Goal: Task Accomplishment & Management: Complete application form

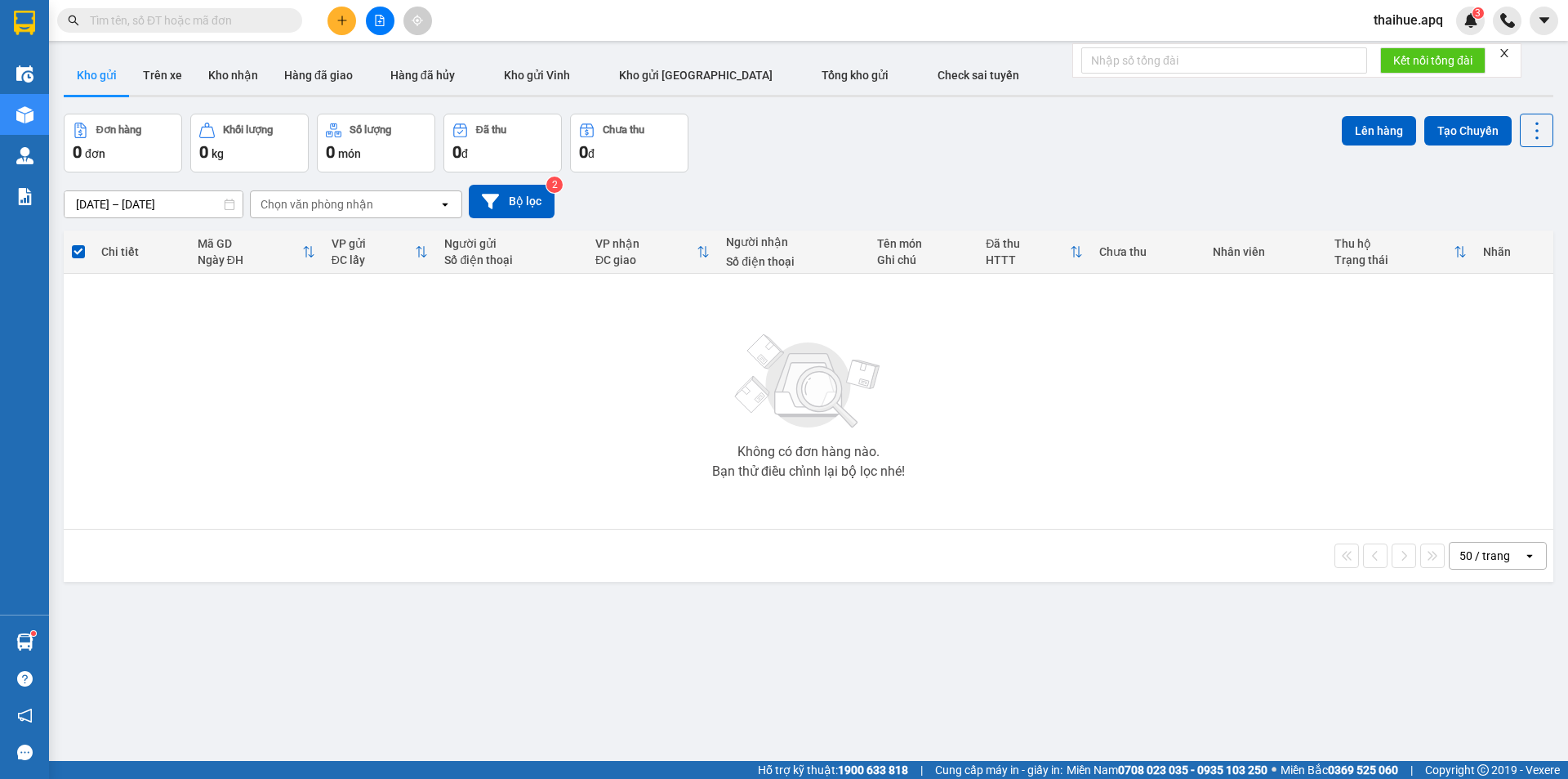
click at [102, 15] on input "text" at bounding box center [186, 21] width 193 height 18
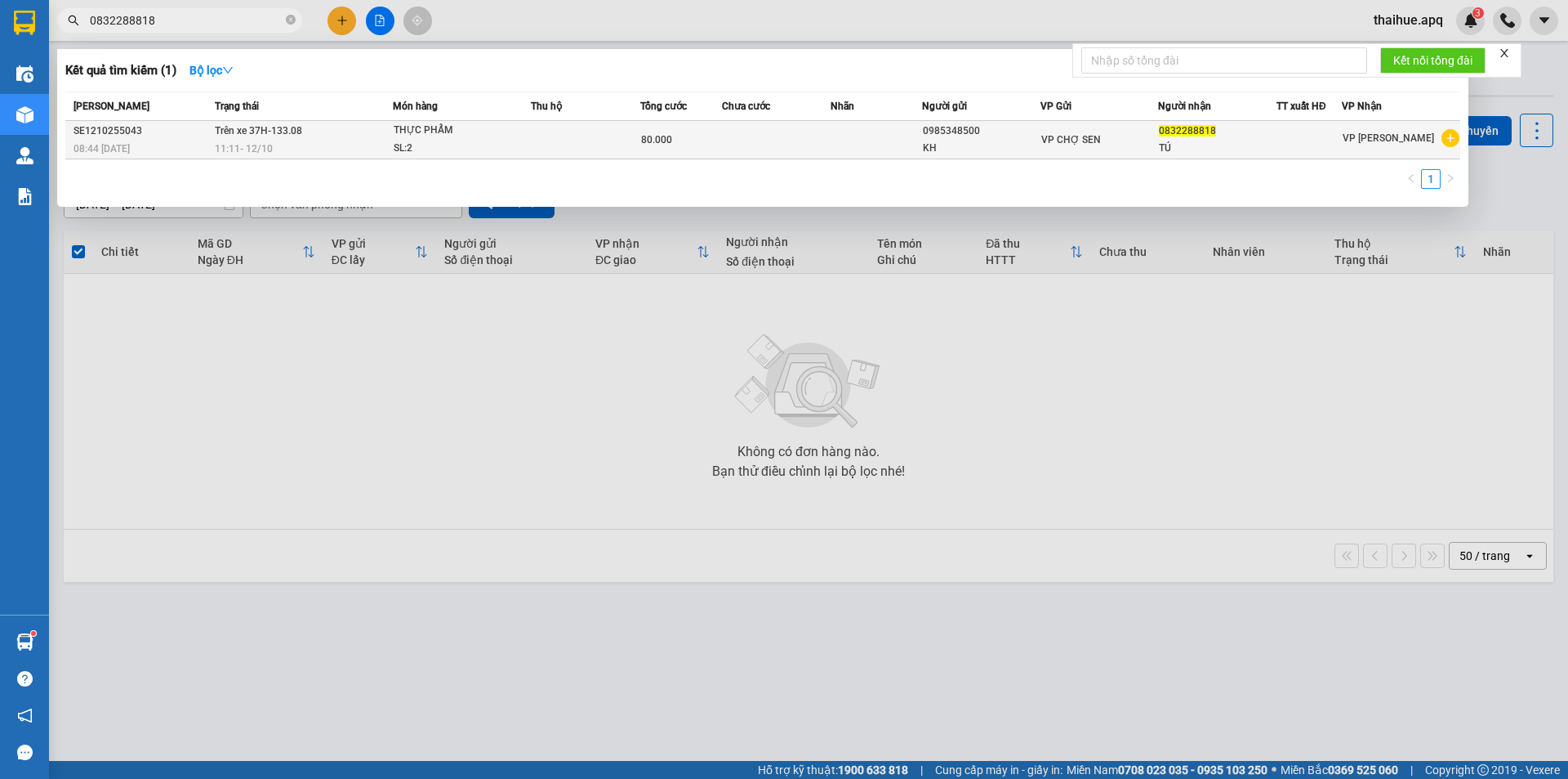
type input "0832288818"
click at [729, 145] on td at bounding box center [776, 139] width 110 height 38
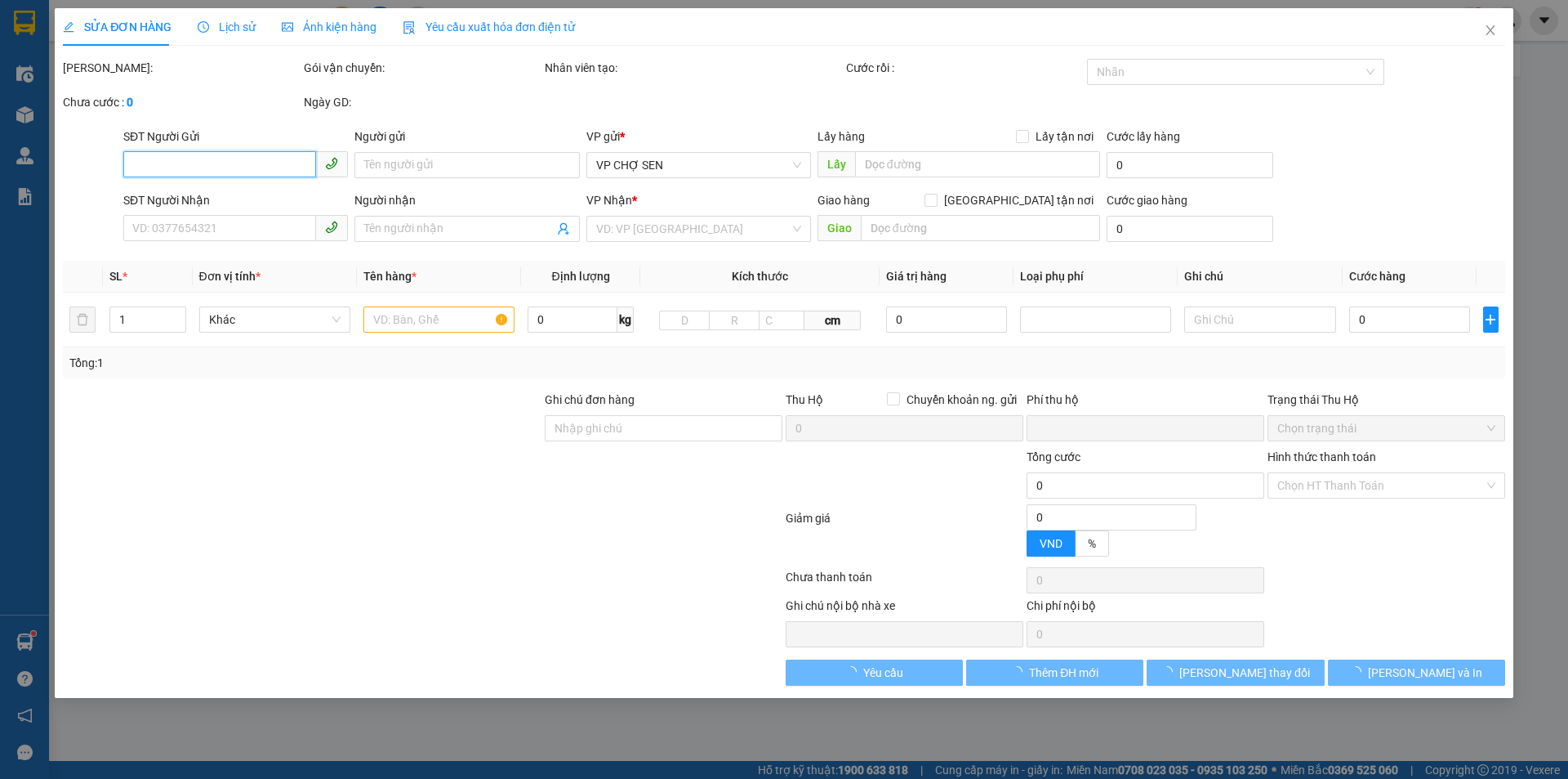
type input "0985348500"
type input "KH"
type input "0832288818"
type input "TÚ"
type input "0"
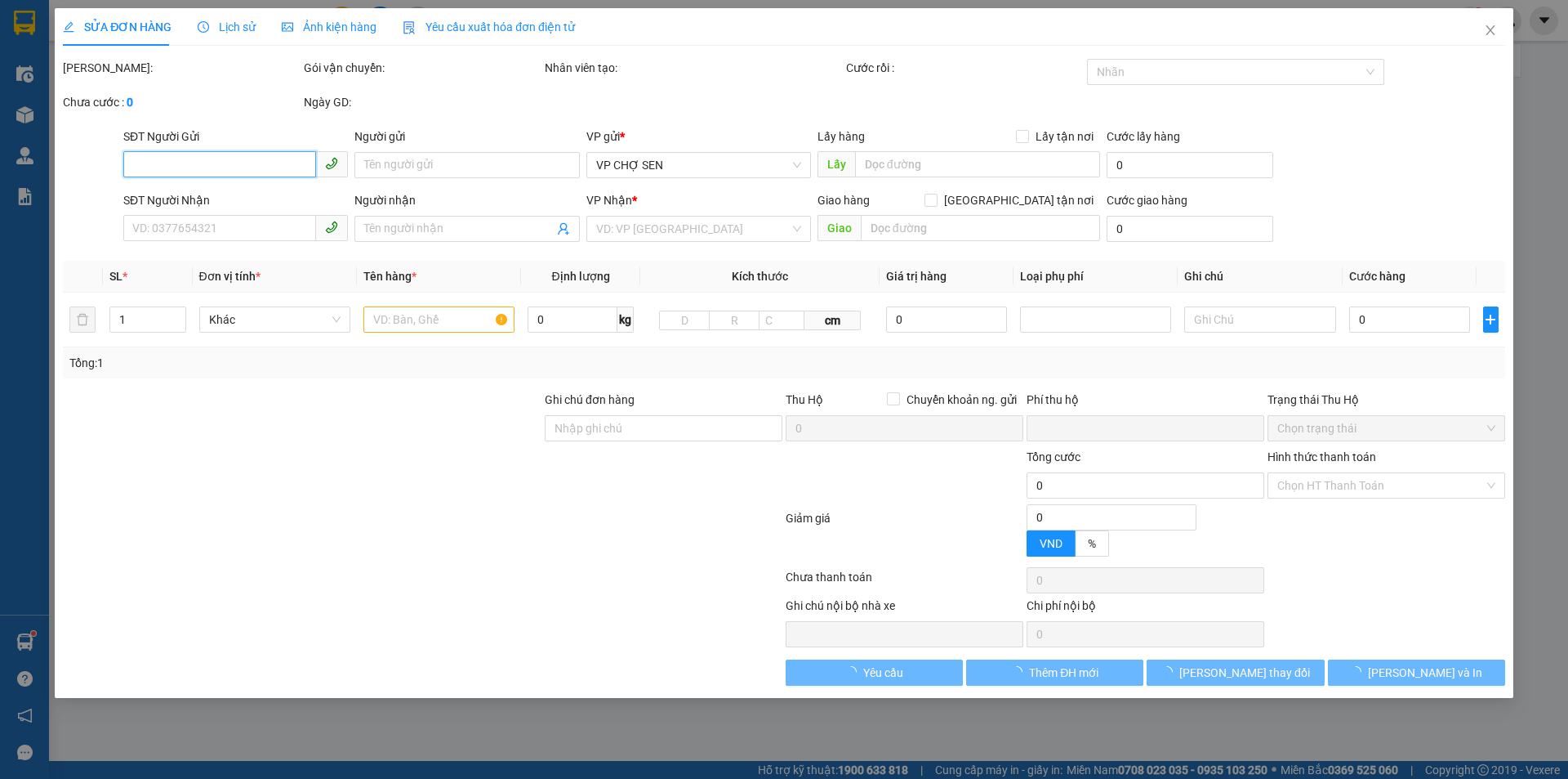
type input "80.000"
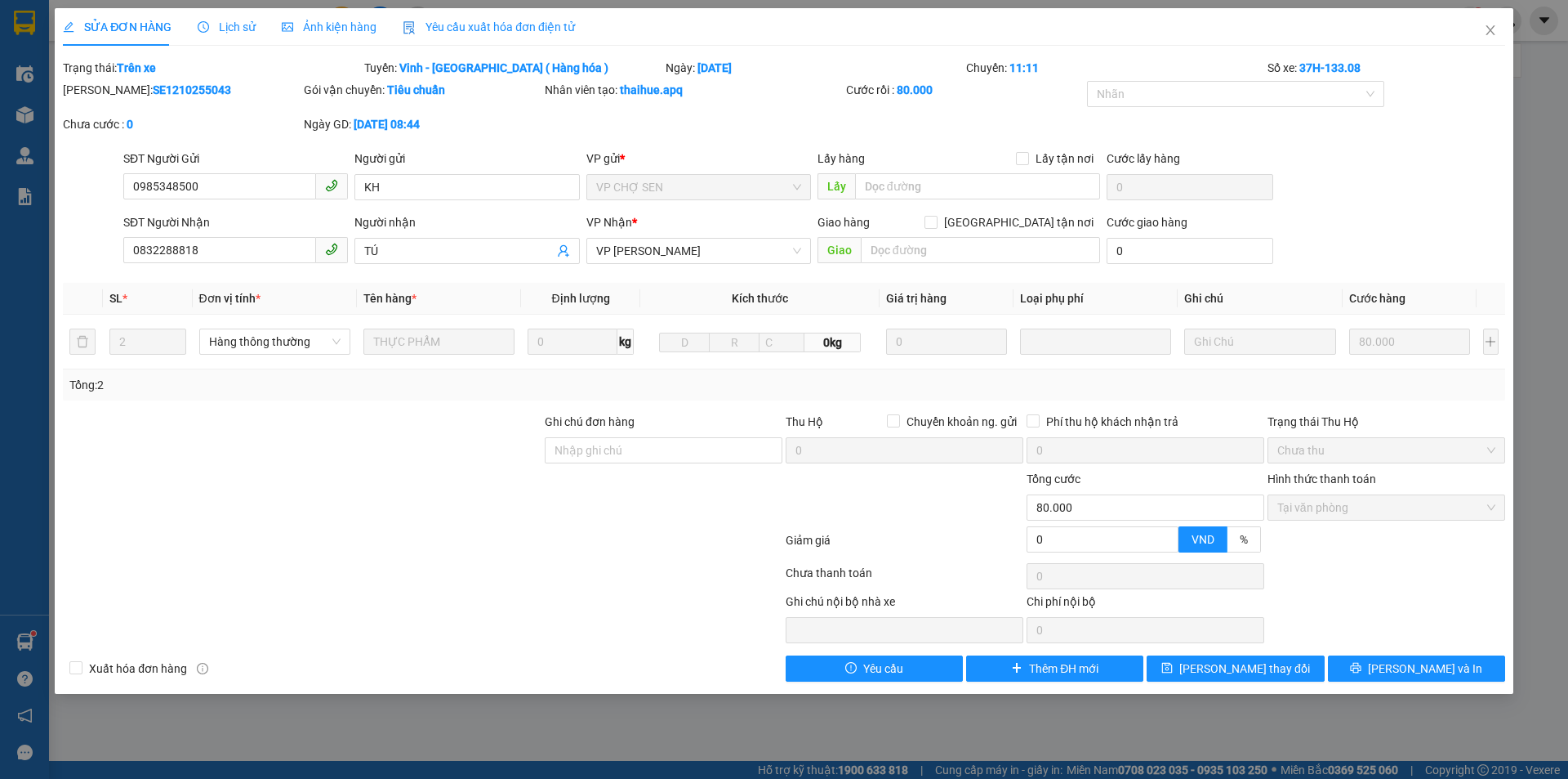
click at [237, 27] on span "Lịch sử" at bounding box center [226, 27] width 58 height 13
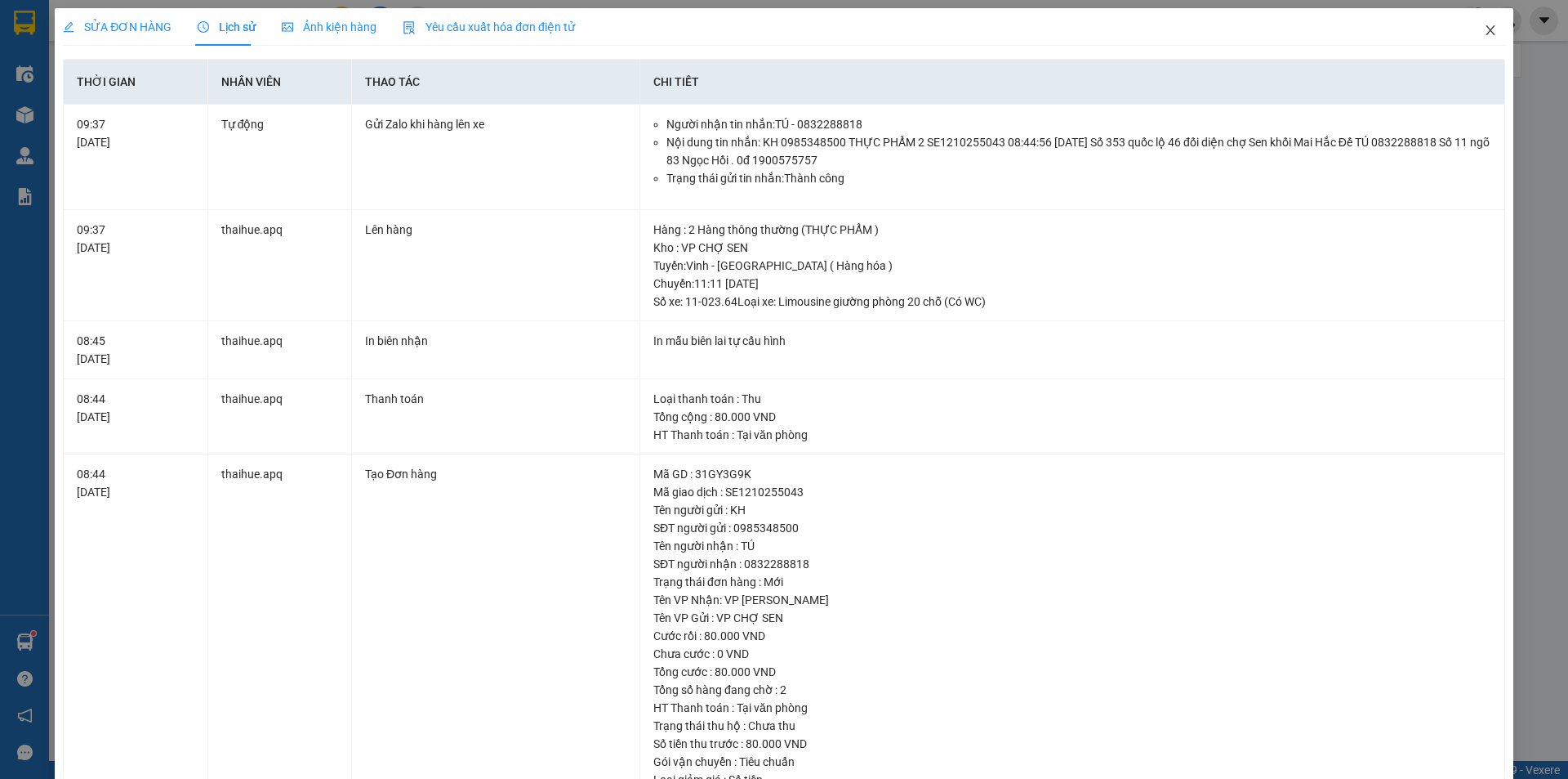
click at [1486, 27] on icon "close" at bounding box center [1490, 30] width 9 height 10
